Goal: Task Accomplishment & Management: Complete application form

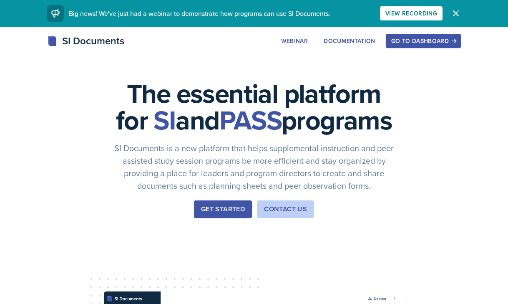
click at [210, 214] on div "Get Started" at bounding box center [223, 209] width 44 height 10
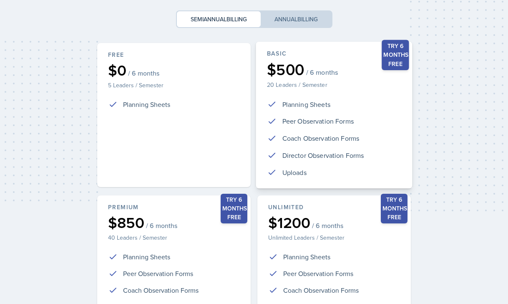
scroll to position [191, 0]
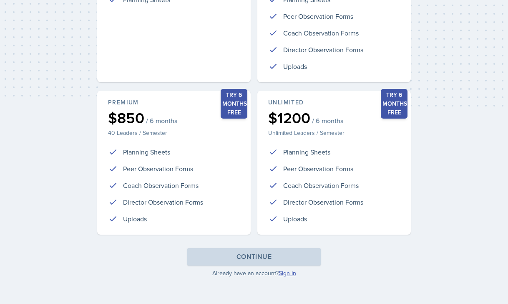
click at [283, 271] on link "Sign in" at bounding box center [288, 273] width 18 height 8
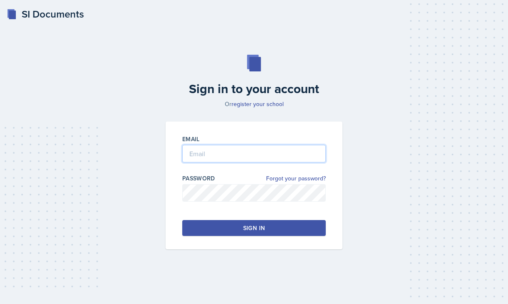
type input "[PERSON_NAME][EMAIL_ADDRESS][PERSON_NAME][DOMAIN_NAME]"
click at [274, 229] on button "Sign in" at bounding box center [254, 228] width 144 height 16
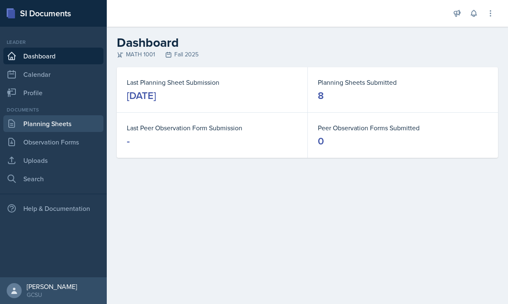
click at [66, 124] on link "Planning Sheets" at bounding box center [53, 123] width 100 height 17
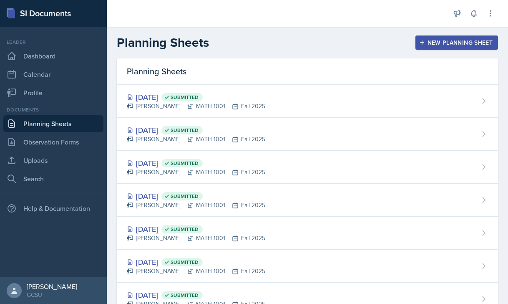
click at [467, 41] on div "New Planning Sheet" at bounding box center [457, 42] width 72 height 7
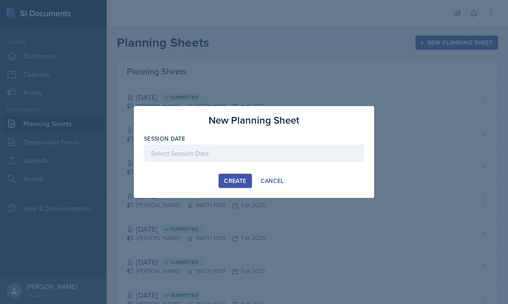
click at [234, 157] on div at bounding box center [254, 153] width 220 height 18
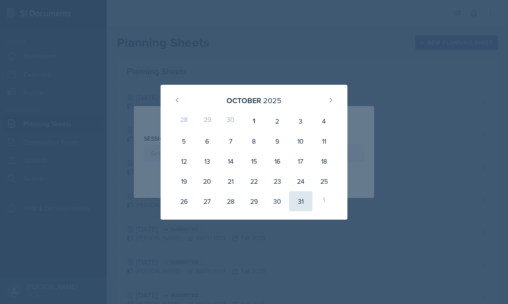
click at [299, 200] on div "31" at bounding box center [300, 201] width 23 height 20
type input "October 31st, 2025"
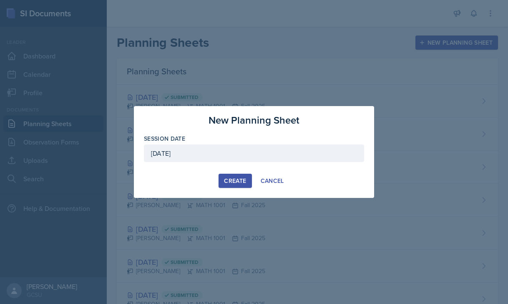
click at [238, 177] on div "Create" at bounding box center [235, 180] width 22 height 7
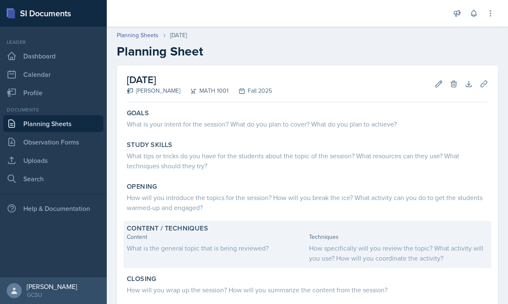
click at [144, 230] on label "Content / Techniques" at bounding box center [167, 228] width 81 height 8
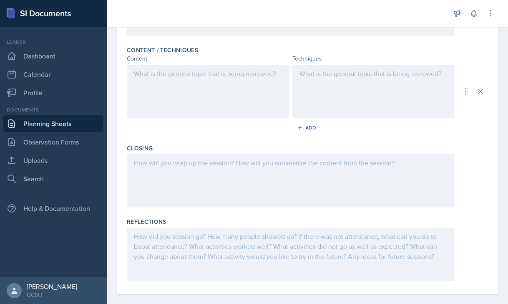
scroll to position [263, 0]
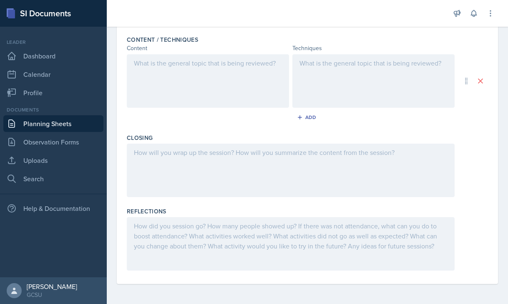
click at [154, 87] on div at bounding box center [208, 80] width 162 height 53
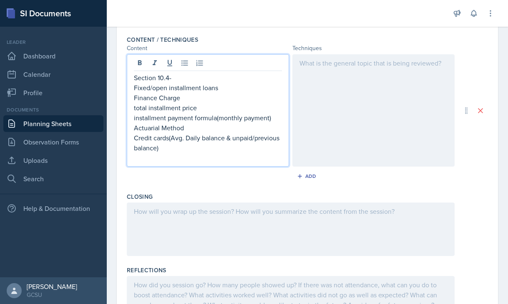
scroll to position [277, 0]
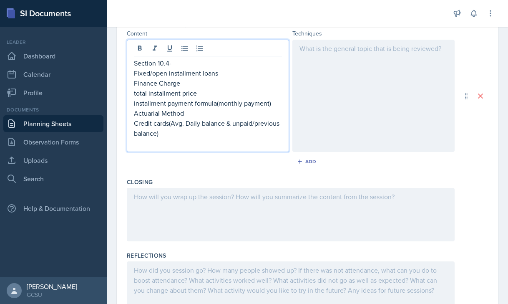
click at [342, 67] on div at bounding box center [374, 96] width 162 height 112
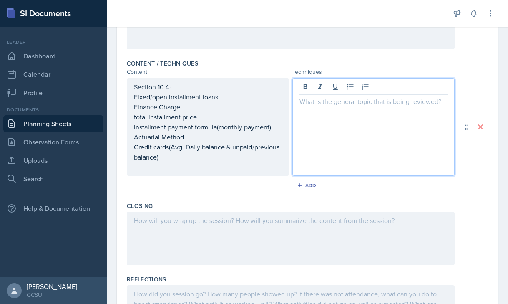
scroll to position [238, 0]
click at [352, 83] on icon at bounding box center [350, 87] width 8 height 8
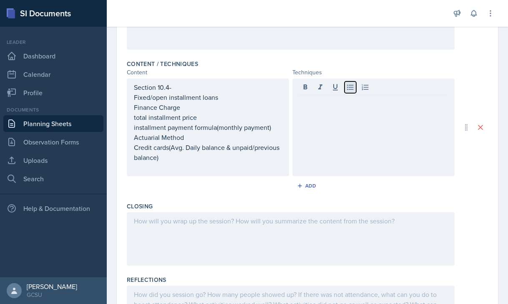
click at [346, 91] on button at bounding box center [351, 87] width 12 height 12
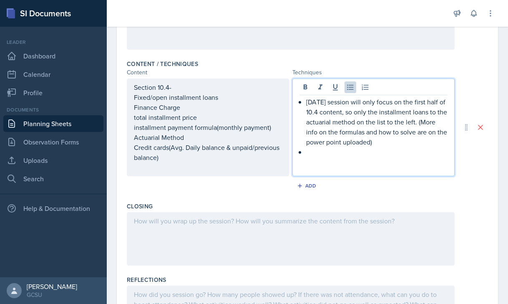
click at [325, 145] on p "[DATE] session will only focus on the first half of 10.4 content, so only the i…" at bounding box center [376, 122] width 141 height 50
click at [328, 144] on p "[DATE] session will only focus on the first half of 10.4 content, so only the i…" at bounding box center [376, 122] width 141 height 50
click at [312, 152] on p at bounding box center [376, 152] width 141 height 10
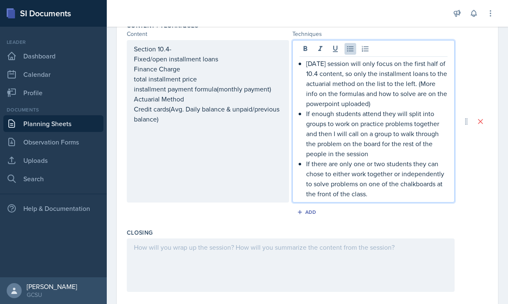
scroll to position [278, 0]
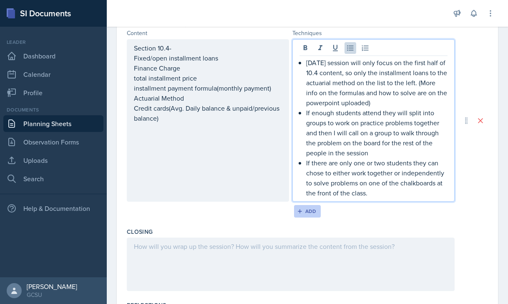
click at [303, 215] on button "Add" at bounding box center [307, 211] width 27 height 13
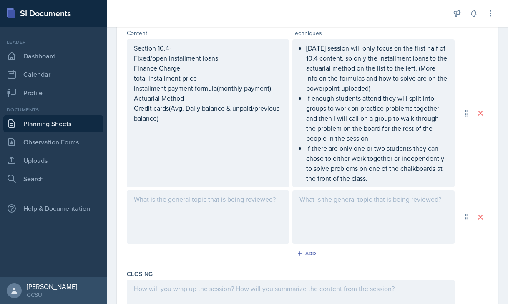
click at [144, 210] on div at bounding box center [208, 216] width 162 height 53
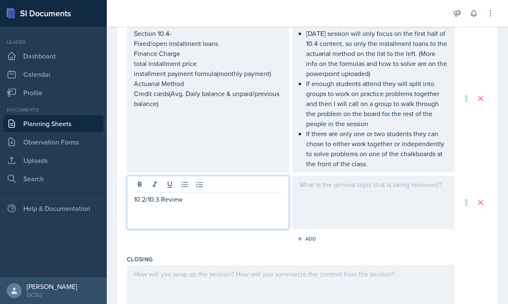
click at [323, 211] on div at bounding box center [374, 202] width 162 height 53
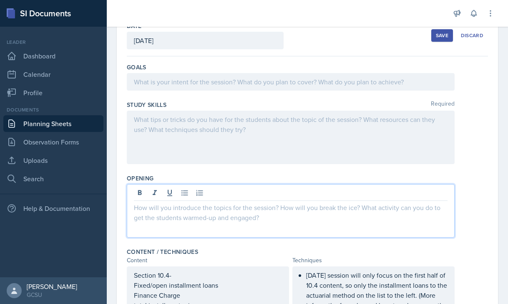
scroll to position [65, 0]
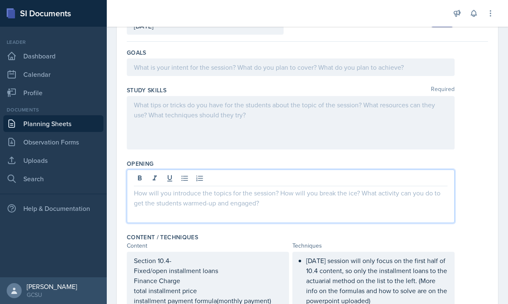
click at [147, 191] on p at bounding box center [291, 193] width 314 height 10
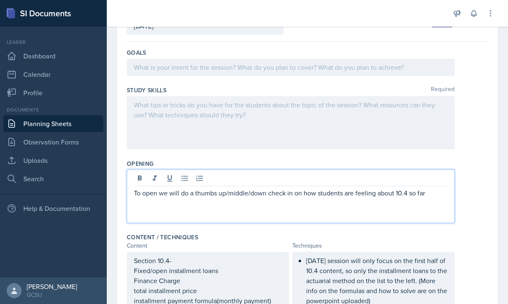
click at [160, 114] on div at bounding box center [291, 122] width 328 height 53
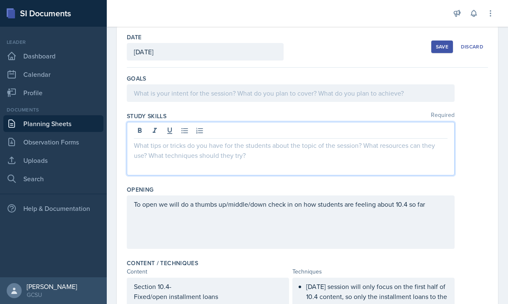
click at [158, 98] on p at bounding box center [291, 93] width 314 height 10
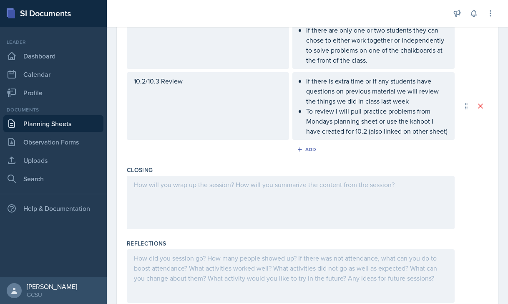
scroll to position [410, 0]
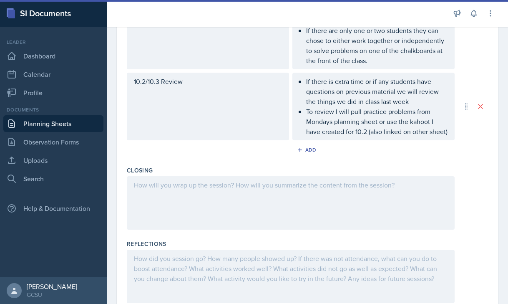
click at [156, 210] on div at bounding box center [291, 202] width 328 height 53
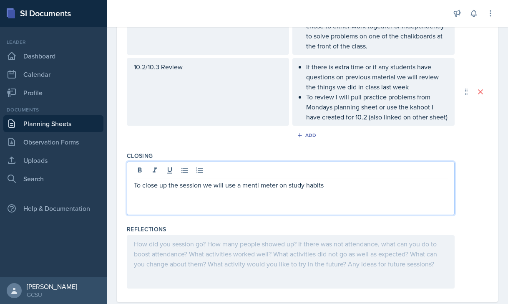
click at [270, 200] on div "To close up the session we will use a menti meter on study habits" at bounding box center [291, 188] width 328 height 53
click at [263, 190] on p "To close up the session we will use a menti meter on study habits" at bounding box center [291, 185] width 314 height 10
click at [374, 190] on p "To close up the session we will use a mentimeter asking a question on study hab…" at bounding box center [291, 185] width 314 height 10
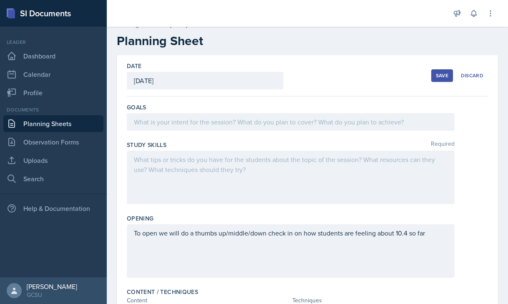
scroll to position [0, 0]
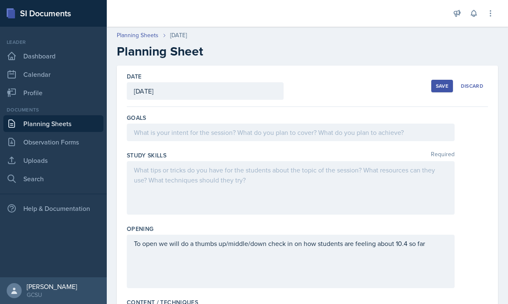
click at [173, 180] on div at bounding box center [291, 187] width 328 height 53
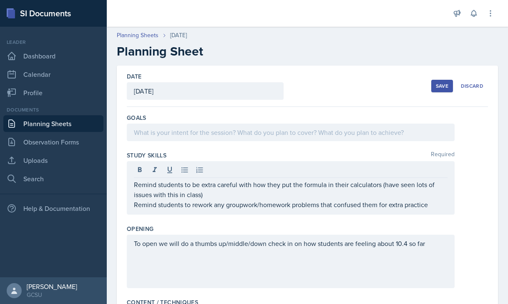
click at [163, 137] on div at bounding box center [291, 133] width 328 height 18
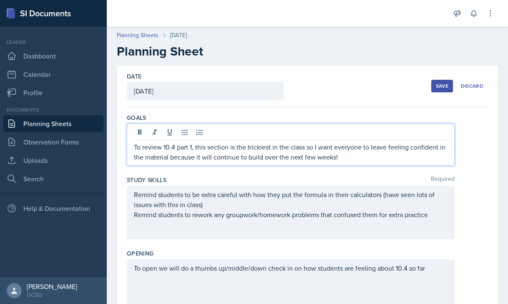
click at [444, 88] on div "Save" at bounding box center [442, 86] width 13 height 7
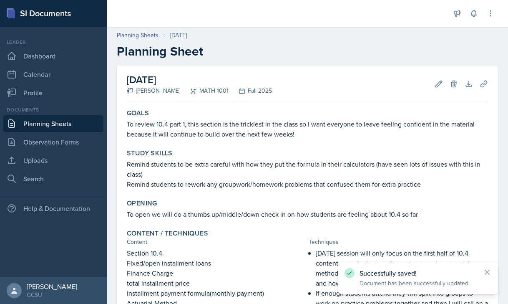
scroll to position [272, 0]
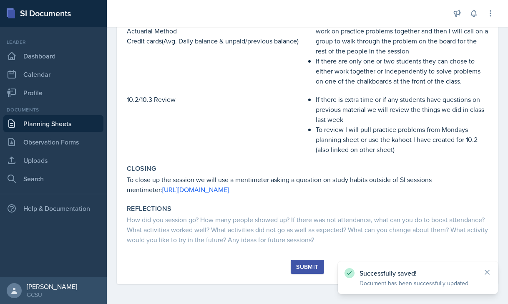
click at [307, 264] on div "Submit" at bounding box center [307, 266] width 22 height 7
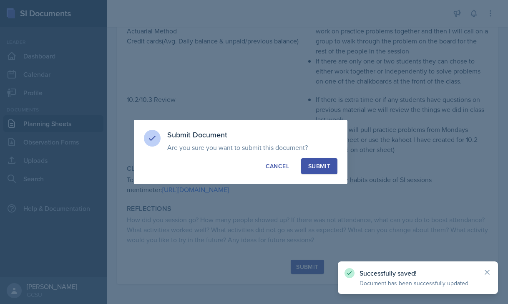
click at [315, 162] on button "Submit" at bounding box center [319, 166] width 36 height 16
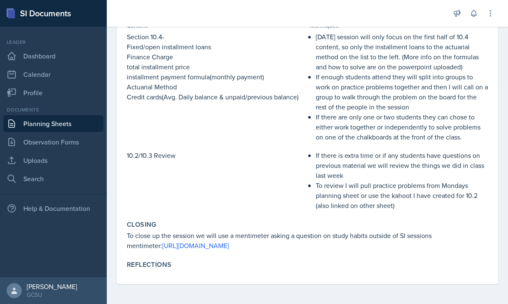
scroll to position [0, 0]
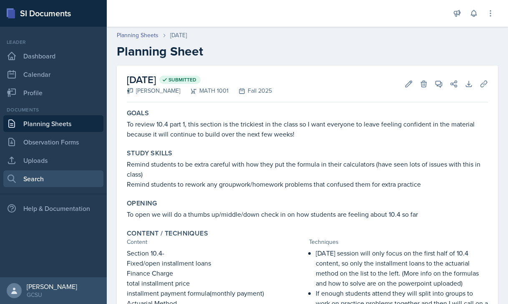
click at [54, 172] on link "Search" at bounding box center [53, 178] width 100 height 17
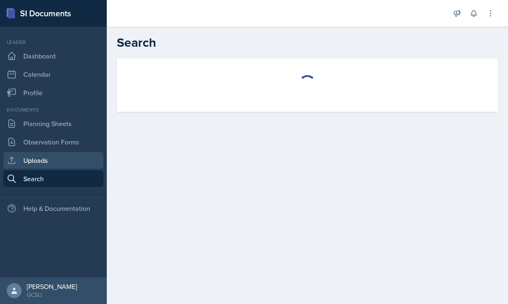
click at [53, 160] on link "Uploads" at bounding box center [53, 160] width 100 height 17
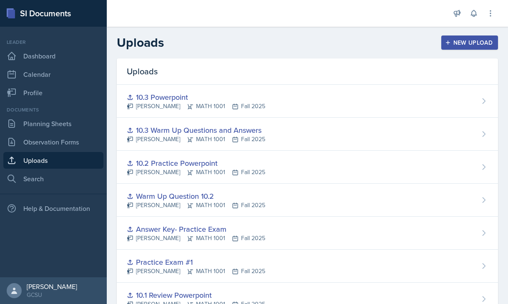
click at [483, 44] on div "New Upload" at bounding box center [470, 42] width 46 height 7
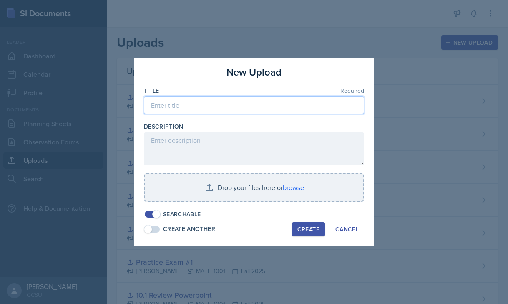
click at [177, 99] on input at bounding box center [254, 105] width 220 height 18
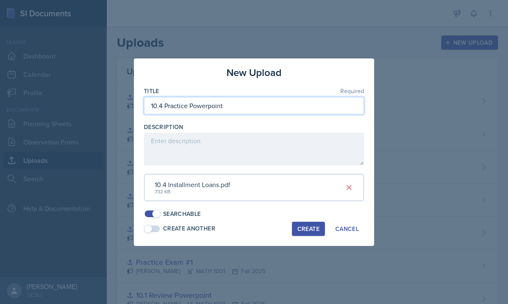
type input "10.4 Practice Powerpoint"
click at [299, 225] on div "Create" at bounding box center [309, 228] width 22 height 7
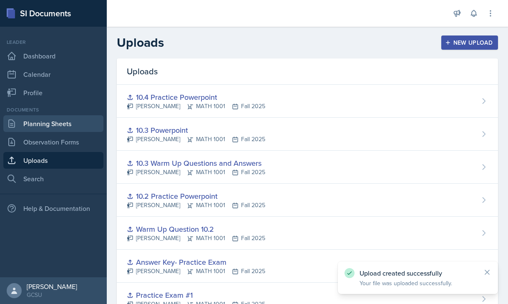
click at [50, 129] on link "Planning Sheets" at bounding box center [53, 123] width 100 height 17
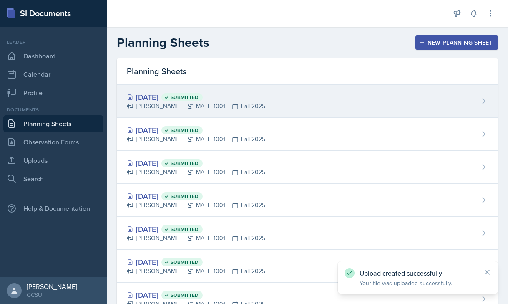
click at [166, 99] on div "Oct 31st, 2025 Submitted" at bounding box center [196, 96] width 139 height 11
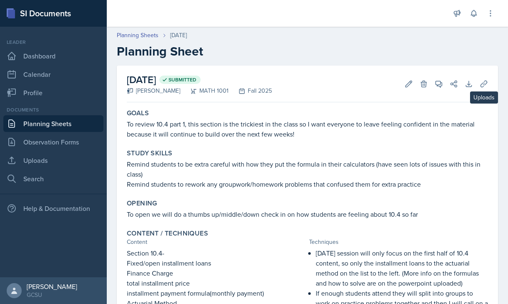
click at [492, 85] on div "October 31st, 2025 Submitted Caroline Bruner MATH 1001 Fall 2025 Edit Delete Vi…" at bounding box center [308, 283] width 382 height 435
click at [485, 85] on icon at bounding box center [484, 84] width 8 height 8
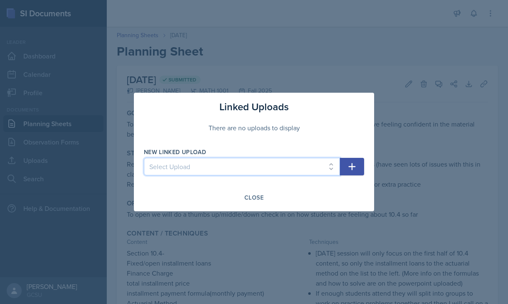
click at [297, 173] on select "Select Upload Practice Problems from Homework (Math 1001 14.1) Practice Problem…" at bounding box center [242, 167] width 196 height 18
select select "7008fb2a-4a45-408f-b2f7-e24f9130e381"
click at [144, 158] on select "Select Upload Practice Problems from Homework (Math 1001 14.1) Practice Problem…" at bounding box center [242, 167] width 196 height 18
click at [348, 166] on icon "button" at bounding box center [352, 167] width 10 height 10
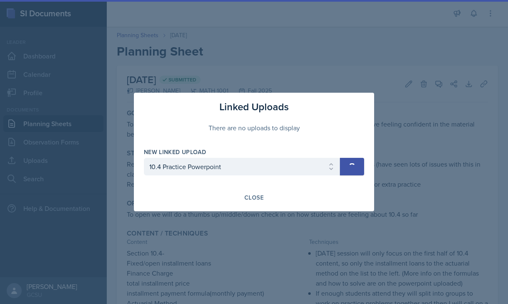
select select
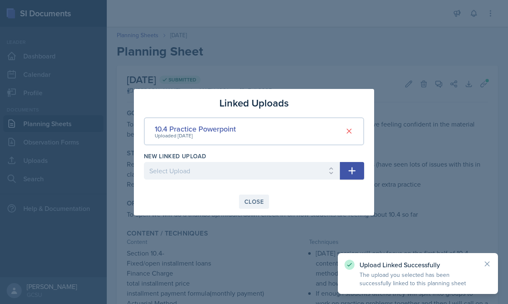
click at [254, 196] on button "Close" at bounding box center [254, 202] width 30 height 14
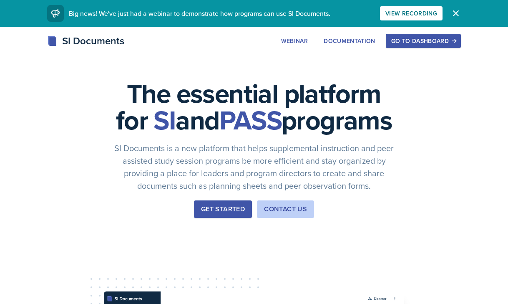
click at [217, 214] on div "Get Started" at bounding box center [223, 209] width 44 height 10
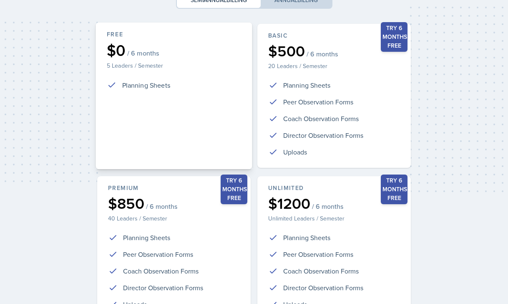
scroll to position [191, 0]
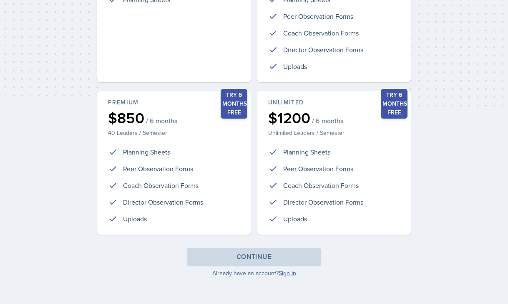
click at [282, 272] on link "Sign in" at bounding box center [288, 273] width 18 height 8
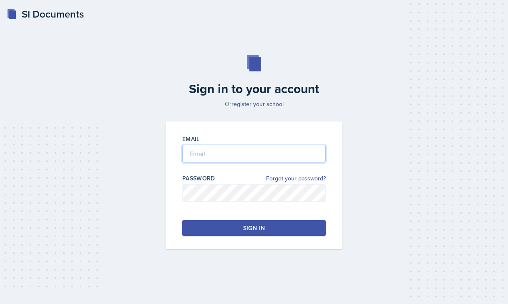
type input "[PERSON_NAME][EMAIL_ADDRESS][PERSON_NAME][DOMAIN_NAME]"
click at [248, 224] on div "Sign in" at bounding box center [254, 228] width 22 height 8
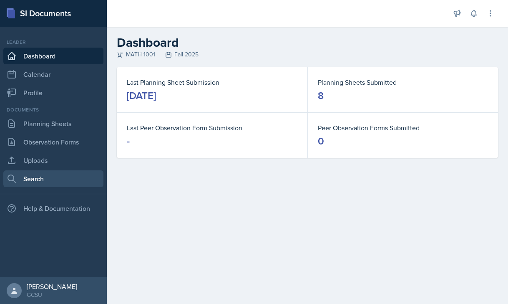
click at [44, 180] on link "Search" at bounding box center [53, 178] width 100 height 17
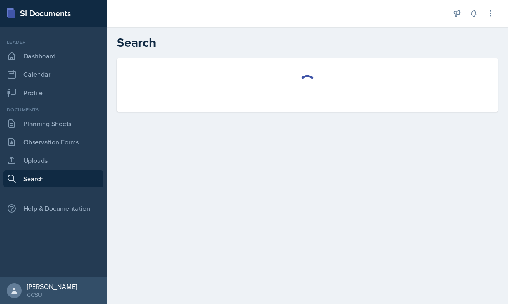
select select "all"
select select "1"
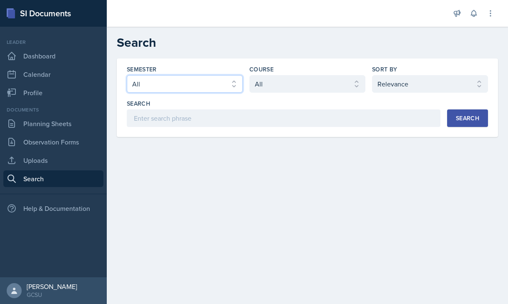
click at [160, 84] on select "Select semester All Fall 2025 Spring 2025 Fall 2024 Spring 2024 Fall 2023 Sprin…" at bounding box center [185, 84] width 116 height 18
select select "b95d2253-5877-4a86-98d0-f81876ad46d6"
click at [127, 75] on select "Select semester All Fall 2025 Spring 2025 Fall 2024 Spring 2024 Fall 2023 Sprin…" at bounding box center [185, 84] width 116 height 18
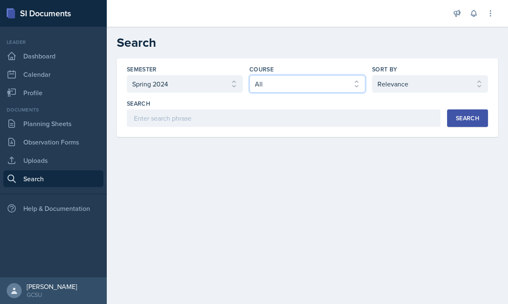
click at [328, 88] on select "Select course All ACCT 3101 ACCT 3102 ASTR 1000 BIOL 1100 BIOL 1107 BIOL 1108 B…" at bounding box center [308, 84] width 116 height 18
select select "c791e157-50e7-4c52-bb41-8889e21dc1fd"
click at [250, 75] on select "Select course All ACCT 3101 ACCT 3102 ASTR 1000 BIOL 1100 BIOL 1107 BIOL 1108 B…" at bounding box center [308, 84] width 116 height 18
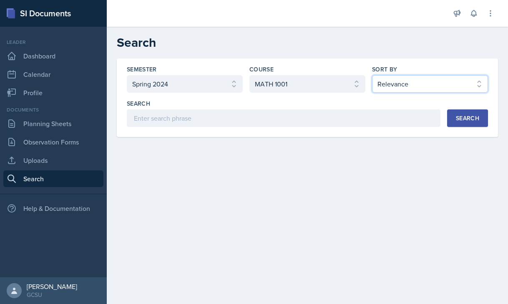
click at [407, 86] on select "Select sort by Relevance Document Date (Asc) Document Date (Desc)" at bounding box center [430, 84] width 116 height 18
select select "2"
click at [372, 75] on select "Select sort by Relevance Document Date (Asc) Document Date (Desc)" at bounding box center [430, 84] width 116 height 18
click at [460, 111] on button "Search" at bounding box center [467, 118] width 41 height 18
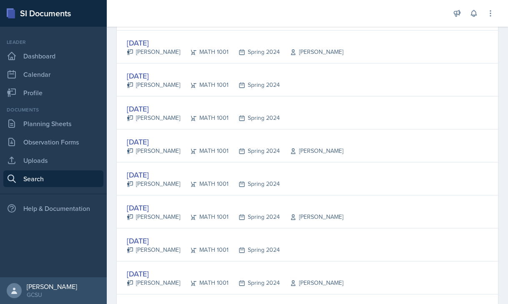
scroll to position [698, 0]
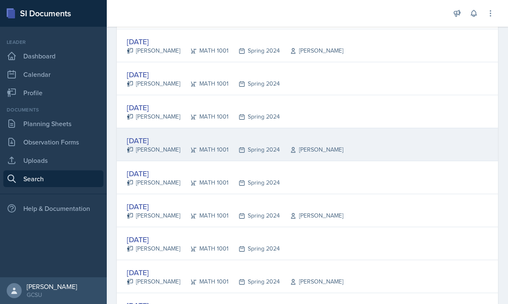
click at [159, 139] on div "[DATE]" at bounding box center [235, 140] width 217 height 11
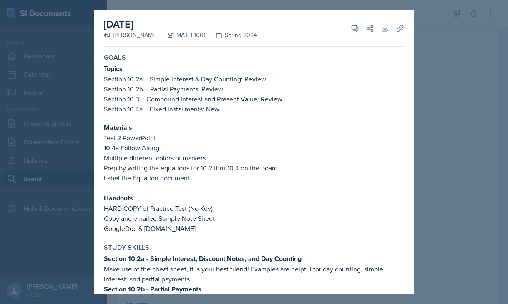
click at [429, 104] on div at bounding box center [254, 152] width 508 height 304
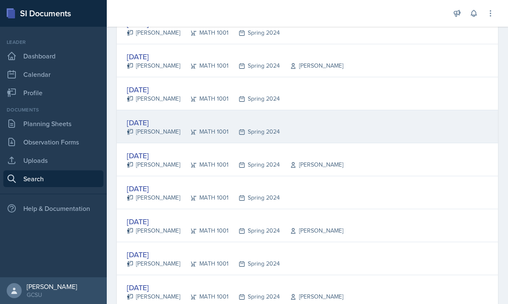
scroll to position [678, 0]
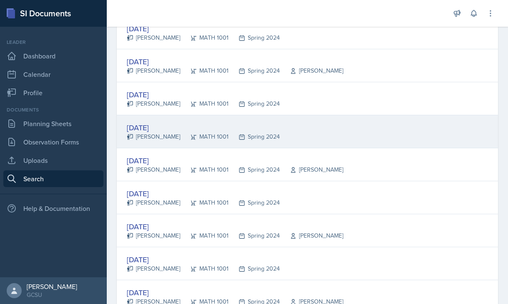
click at [161, 128] on div "[DATE]" at bounding box center [203, 127] width 153 height 11
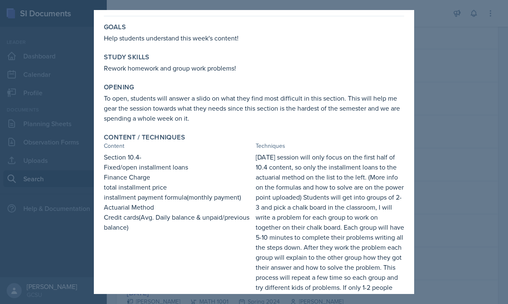
scroll to position [28, 0]
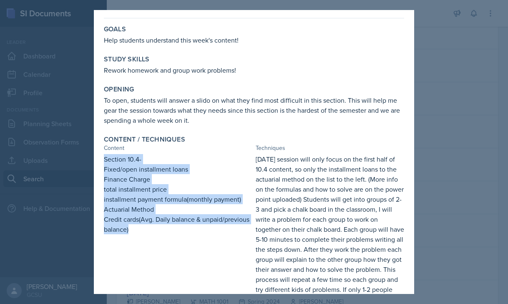
drag, startPoint x: 102, startPoint y: 158, endPoint x: 138, endPoint y: 239, distance: 88.0
click at [138, 239] on div "Content / Techniques Content Techniques Section 10.4- Fixed/open installment lo…" at bounding box center [254, 259] width 307 height 254
copy div "Section 10.4- Fixed/open installment loans Finance Charge total installment pri…"
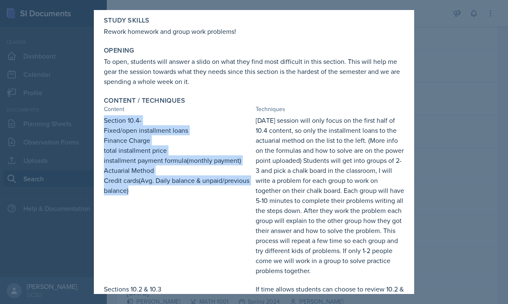
scroll to position [78, 0]
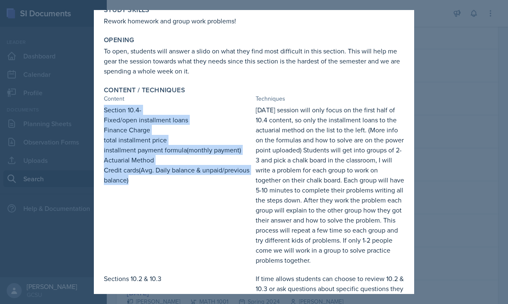
click at [254, 112] on div "Section 10.4- Fixed/open installment loans Finance Charge total installment pri…" at bounding box center [254, 185] width 301 height 160
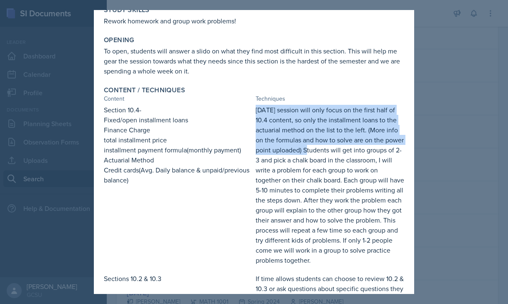
drag, startPoint x: 256, startPoint y: 110, endPoint x: 324, endPoint y: 153, distance: 80.3
click at [324, 153] on p "[DATE] session will only focus on the first half of 10.4 content, so only the i…" at bounding box center [330, 185] width 149 height 160
copy p "[DATE] session will only focus on the first half of 10.4 content, so only the i…"
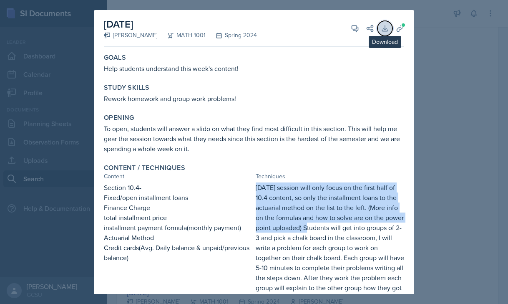
click at [388, 26] on icon at bounding box center [385, 28] width 8 height 8
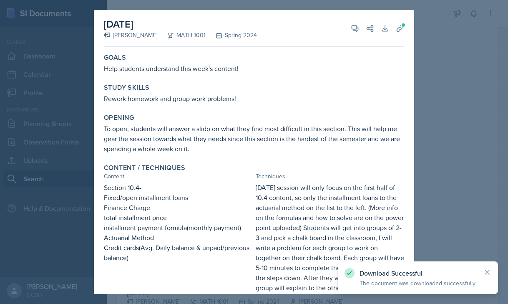
click at [378, 65] on p "Help students understand this week's content!" at bounding box center [254, 68] width 301 height 10
click at [401, 33] on button "Uploads" at bounding box center [400, 28] width 15 height 15
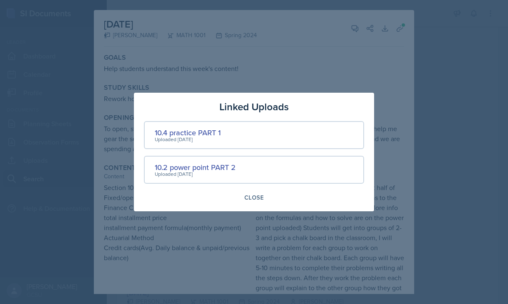
click at [199, 139] on div "Uploaded [DATE]" at bounding box center [188, 140] width 66 height 8
click at [182, 132] on div "10.4 practice PART 1" at bounding box center [188, 132] width 66 height 11
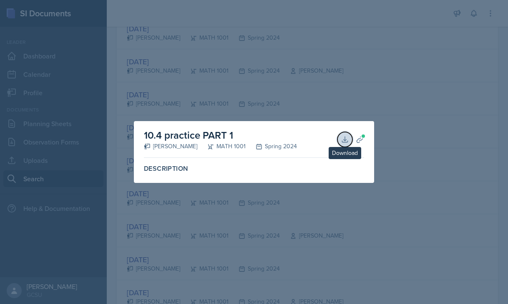
click at [342, 141] on icon at bounding box center [345, 139] width 8 height 8
